Goal: Communication & Community: Answer question/provide support

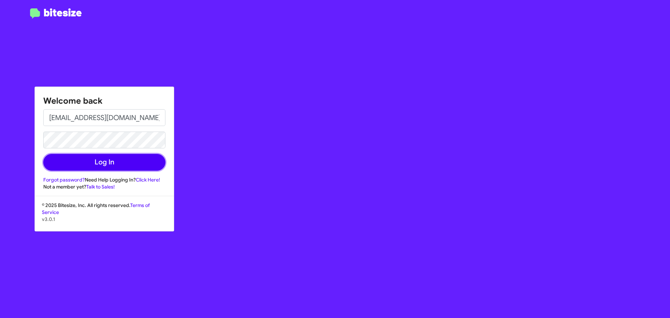
click at [126, 165] on button "Log In" at bounding box center [104, 162] width 122 height 17
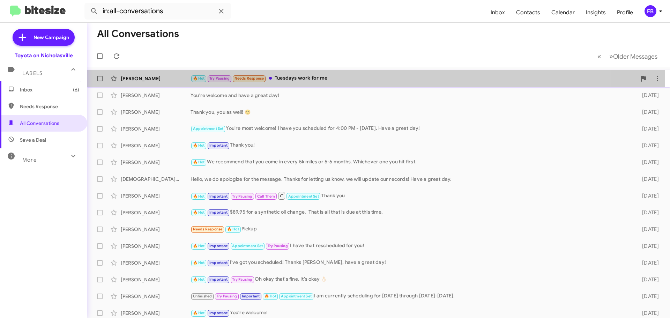
click at [328, 82] on div "🔥 Hot Try Pausing Needs Response Tuesdays work for me" at bounding box center [413, 78] width 446 height 8
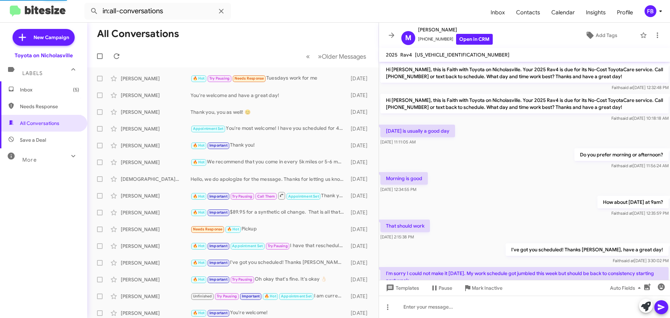
scroll to position [69, 0]
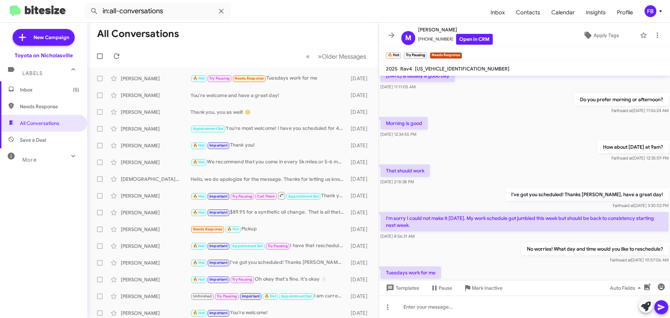
click at [445, 68] on span "[US_VEHICLE_IDENTIFICATION_NUMBER]" at bounding box center [462, 69] width 95 height 6
copy span "[US_VEHICLE_IDENTIFICATION_NUMBER]"
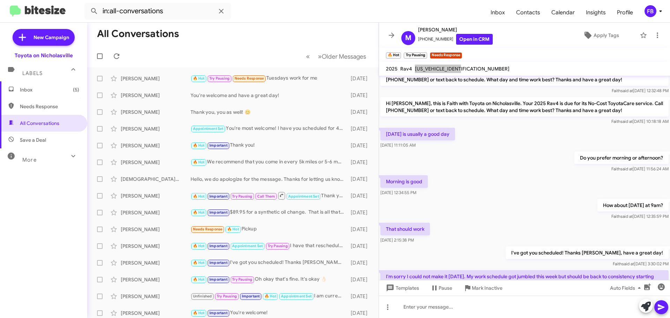
scroll to position [97, 0]
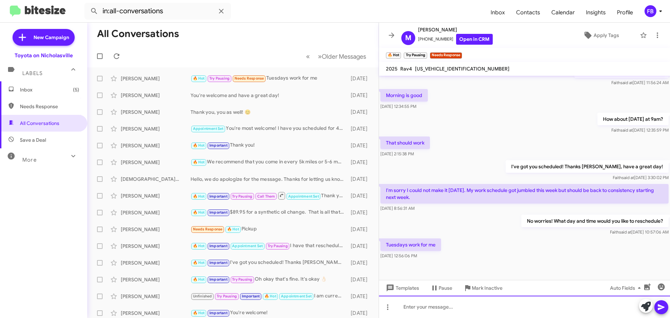
click at [421, 307] on div at bounding box center [524, 306] width 291 height 22
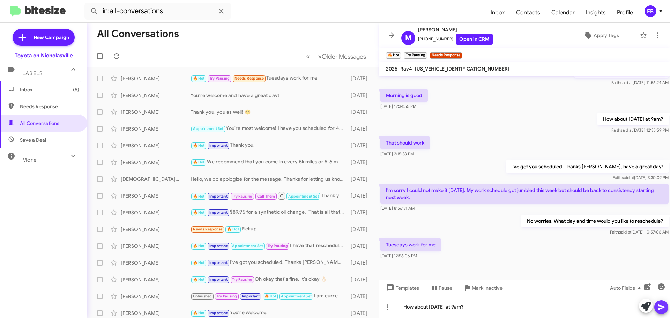
click at [665, 305] on icon at bounding box center [661, 307] width 8 height 8
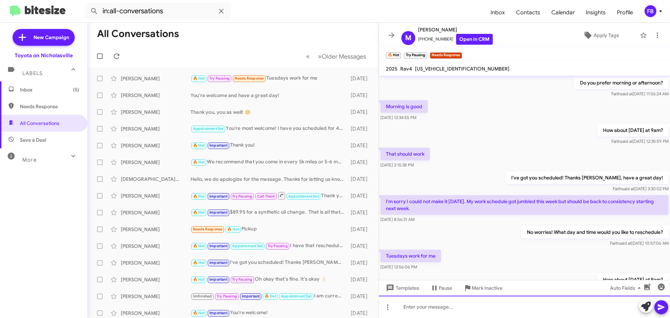
scroll to position [122, 0]
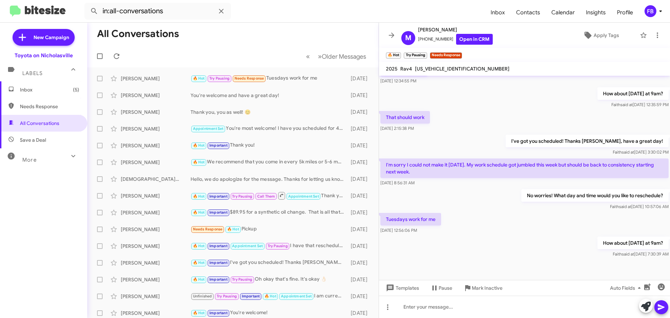
click at [42, 90] on span "Inbox (5)" at bounding box center [49, 89] width 59 height 7
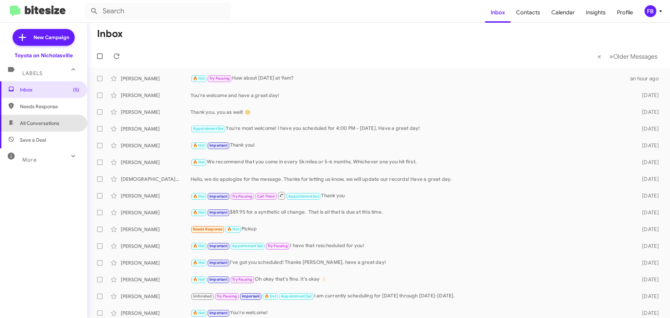
click at [58, 122] on span "All Conversations" at bounding box center [39, 123] width 39 height 7
type input "in:all-conversations"
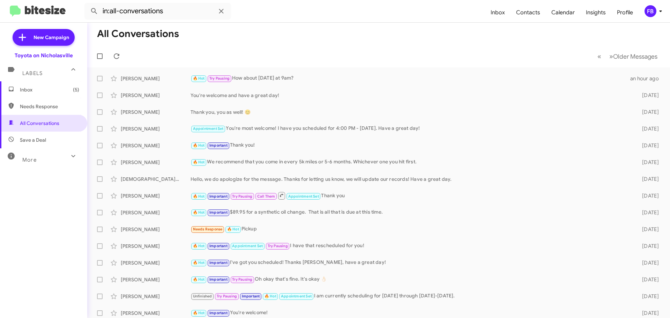
click at [53, 90] on span "Inbox (5)" at bounding box center [49, 89] width 59 height 7
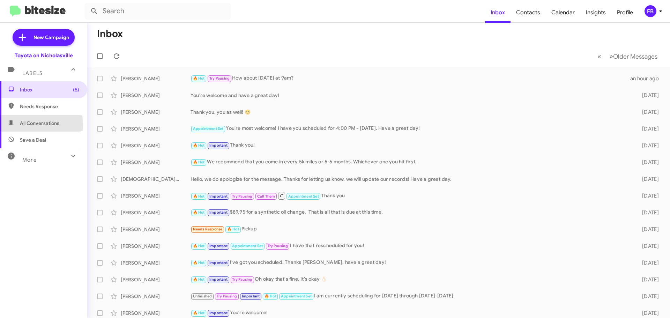
click at [24, 125] on span "All Conversations" at bounding box center [39, 123] width 39 height 7
type input "in:all-conversations"
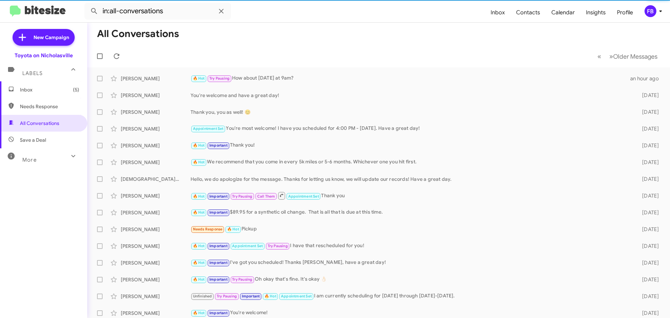
click at [37, 80] on mat-expansion-panel-header "Labels" at bounding box center [43, 70] width 87 height 22
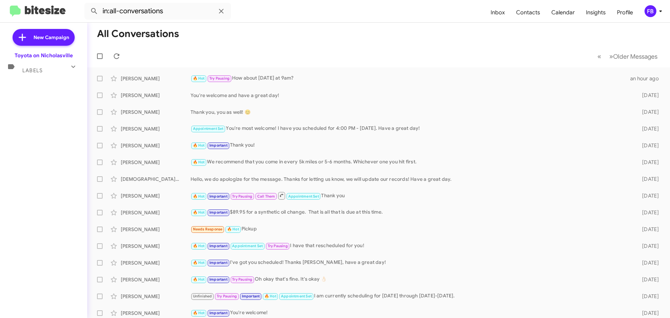
click at [37, 72] on span "Labels" at bounding box center [32, 70] width 20 height 6
